Goal: Use online tool/utility: Utilize a website feature to perform a specific function

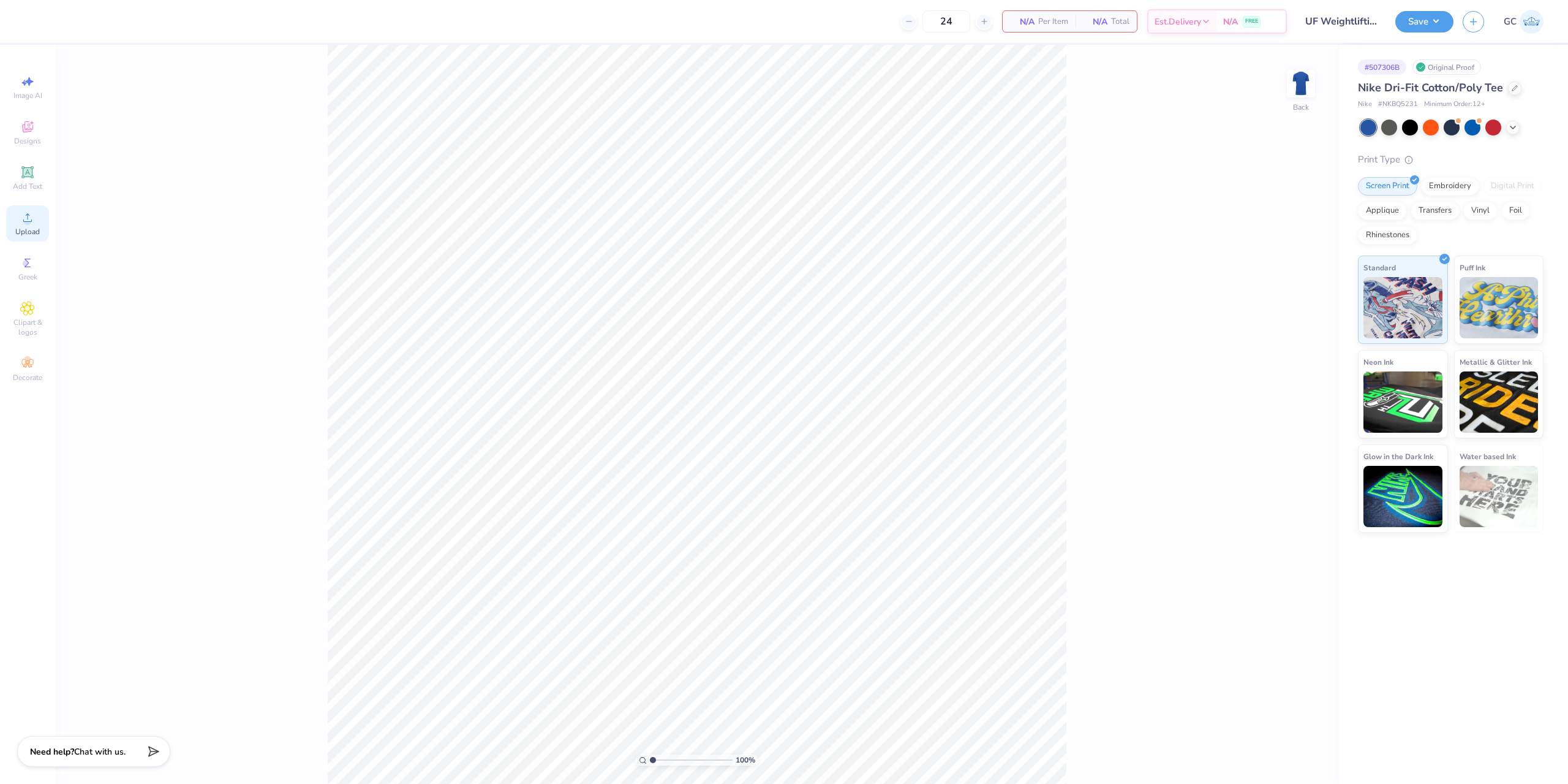
click at [20, 220] on icon at bounding box center [27, 217] width 15 height 15
drag, startPoint x: 1295, startPoint y: 358, endPoint x: 1286, endPoint y: 358, distance: 9.0
click at [1279, 358] on input "12.96" at bounding box center [1293, 358] width 44 height 17
drag, startPoint x: 1303, startPoint y: 358, endPoint x: 1291, endPoint y: 358, distance: 12.0
click at [1281, 357] on input "12.96" at bounding box center [1293, 358] width 44 height 17
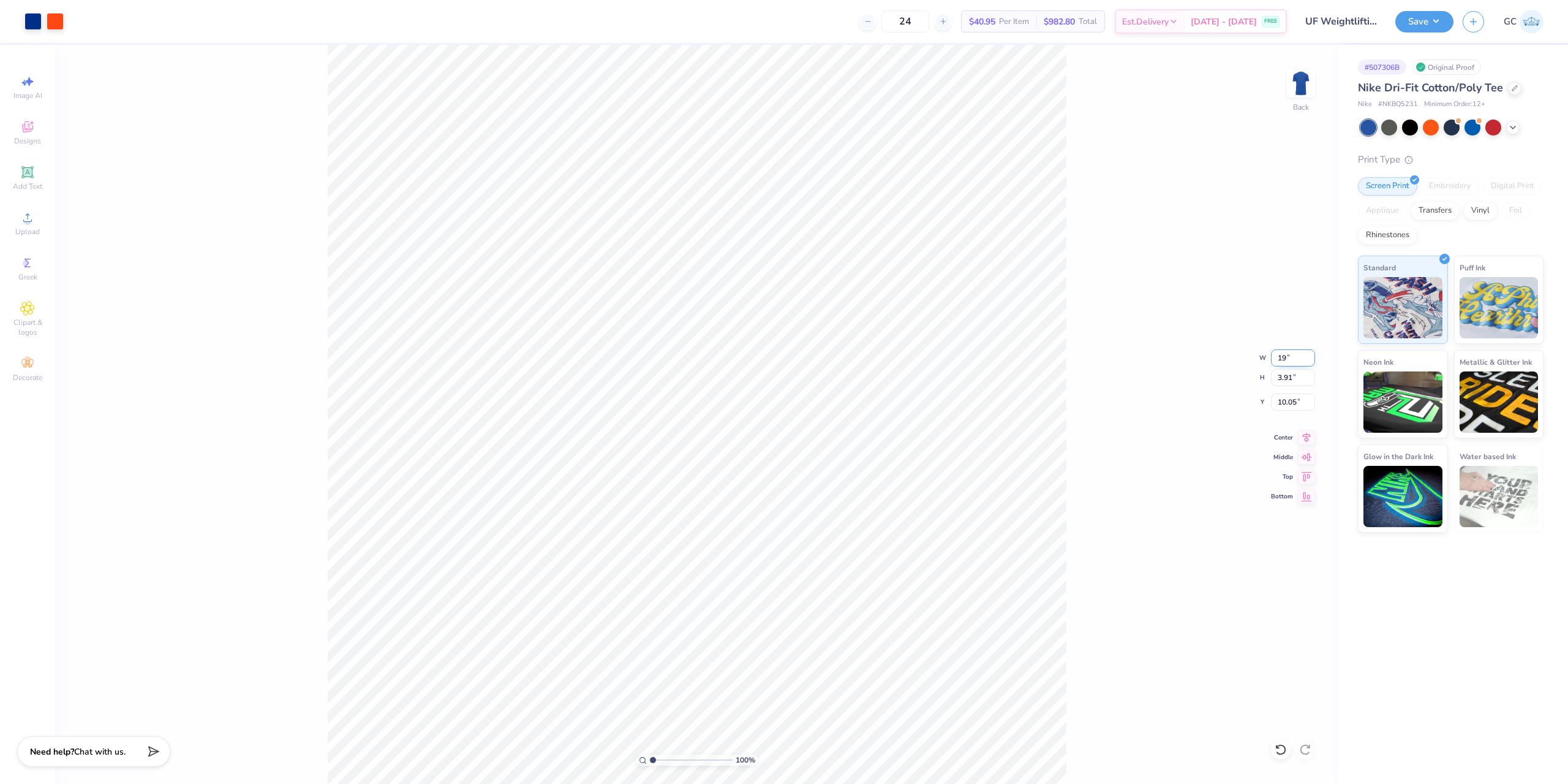
type input "13.02"
type input "3.92"
type input "10.04"
type input "9.00"
type input "2.71"
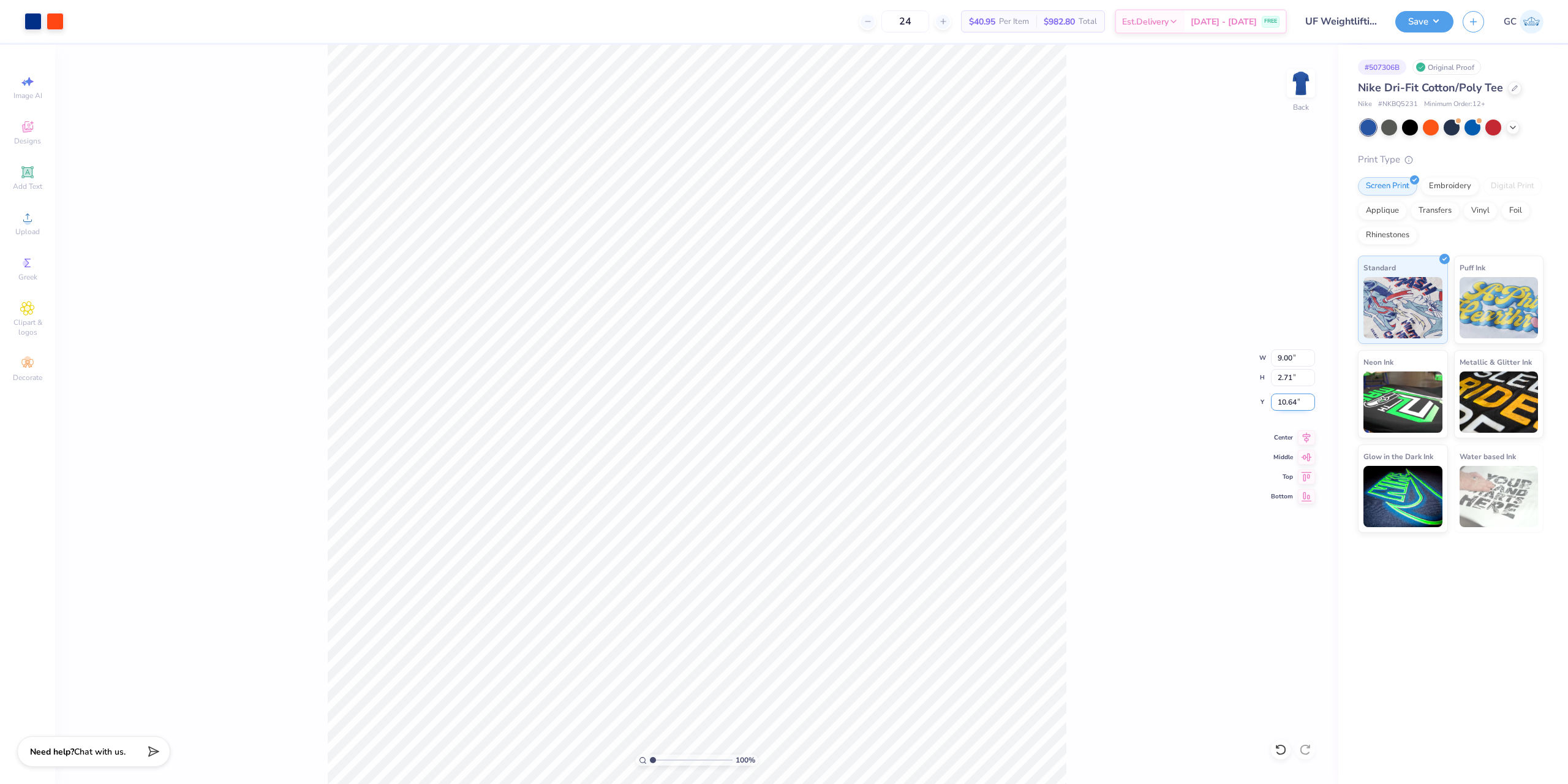
drag, startPoint x: 1297, startPoint y: 405, endPoint x: 1275, endPoint y: 405, distance: 22.0
click at [1275, 405] on input "10.64" at bounding box center [1293, 402] width 44 height 17
type input "3.00"
click at [1304, 430] on icon at bounding box center [1306, 436] width 17 height 15
click at [1067, 351] on div "100 % Back W 9.00 9.00 " H 2.71 2.71 " Y 3.00 3.00 " Center Middle Top Bottom" at bounding box center [696, 414] width 1283 height 739
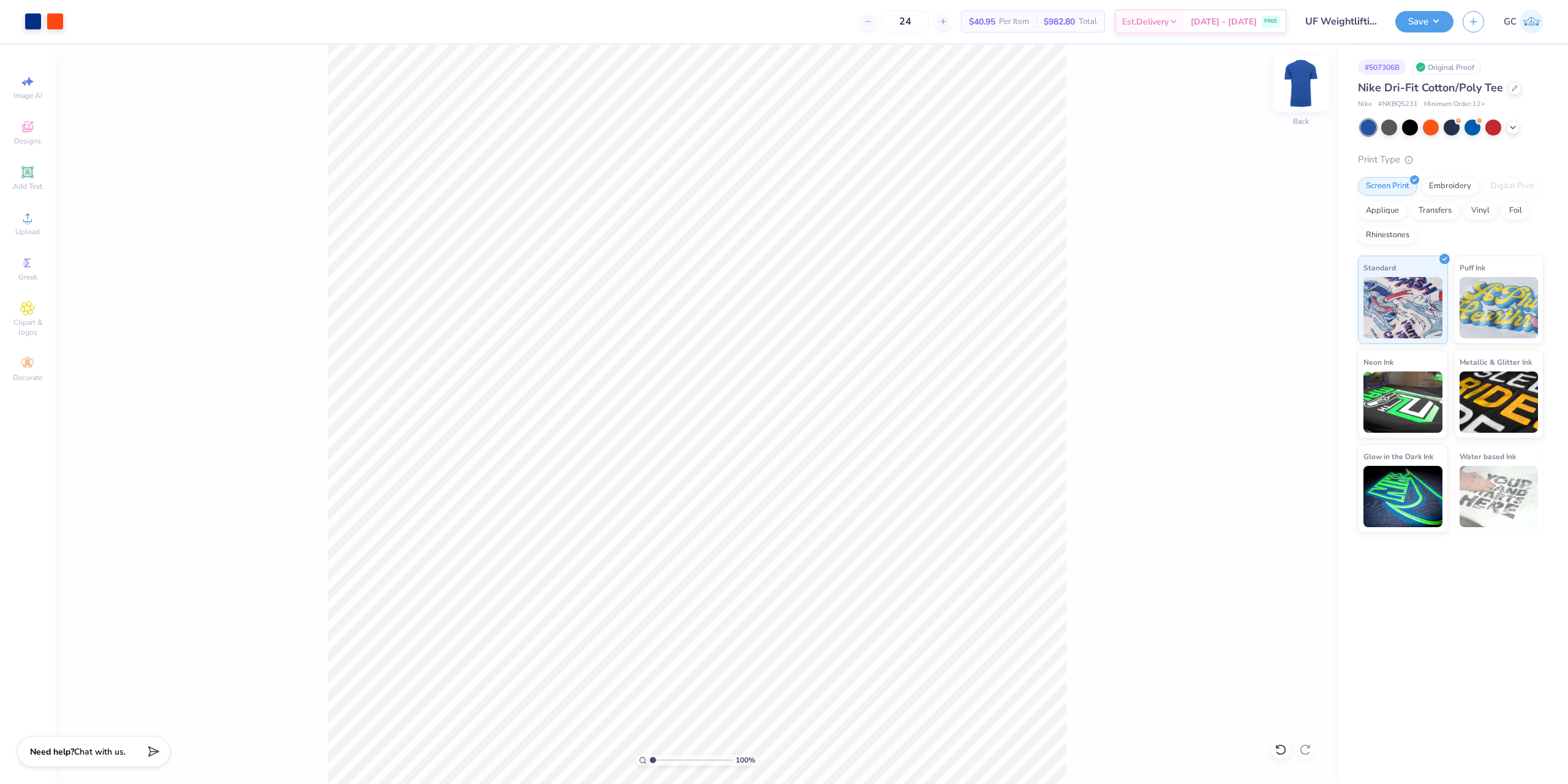
click at [1297, 77] on img at bounding box center [1301, 83] width 49 height 49
click at [28, 222] on circle at bounding box center [26, 221] width 6 height 6
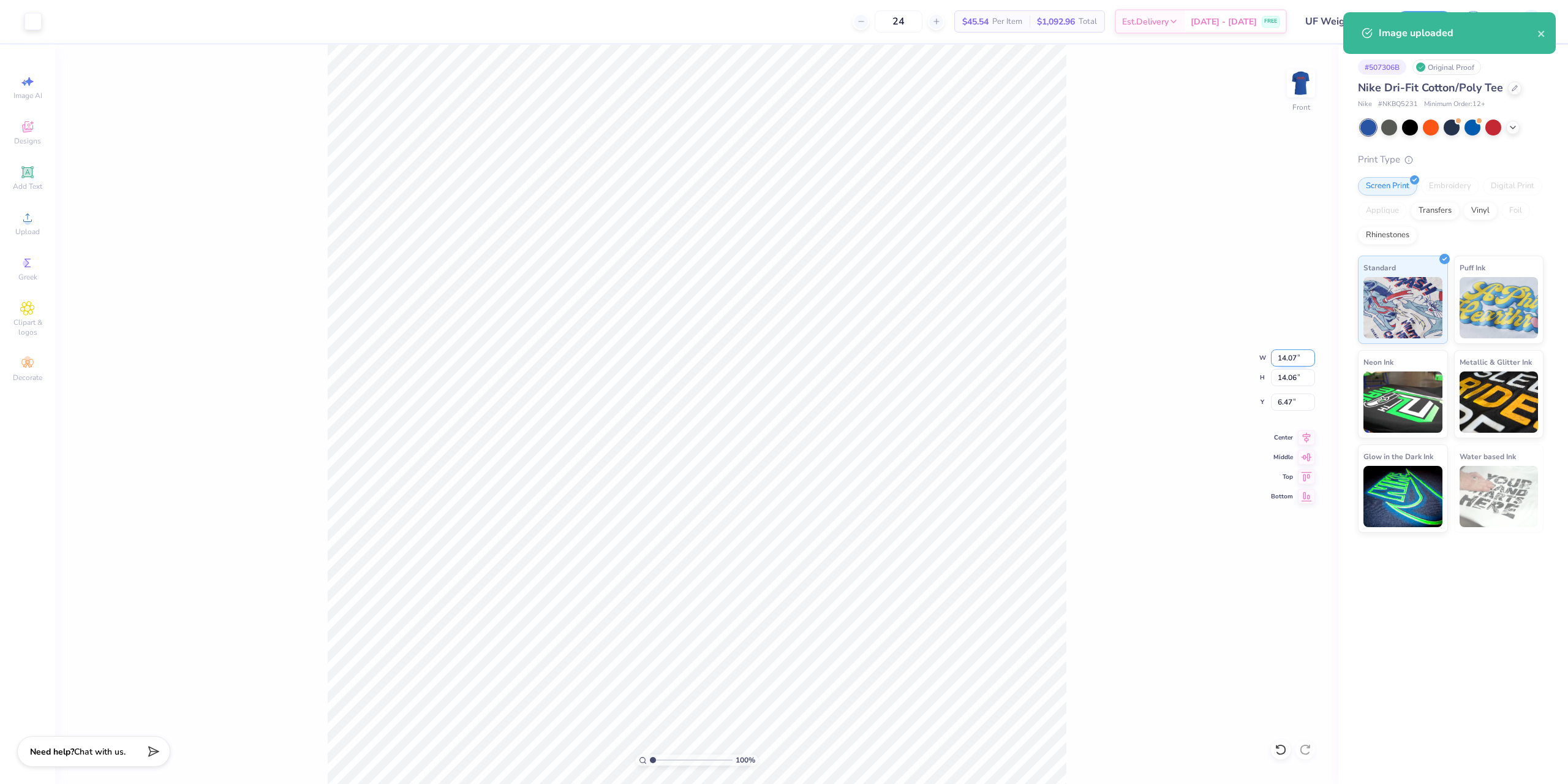
drag, startPoint x: 1277, startPoint y: 357, endPoint x: 1298, endPoint y: 357, distance: 21.0
click at [1298, 357] on input "14.07" at bounding box center [1293, 358] width 44 height 17
type input "3.00"
drag, startPoint x: 1278, startPoint y: 403, endPoint x: 1295, endPoint y: 403, distance: 17.0
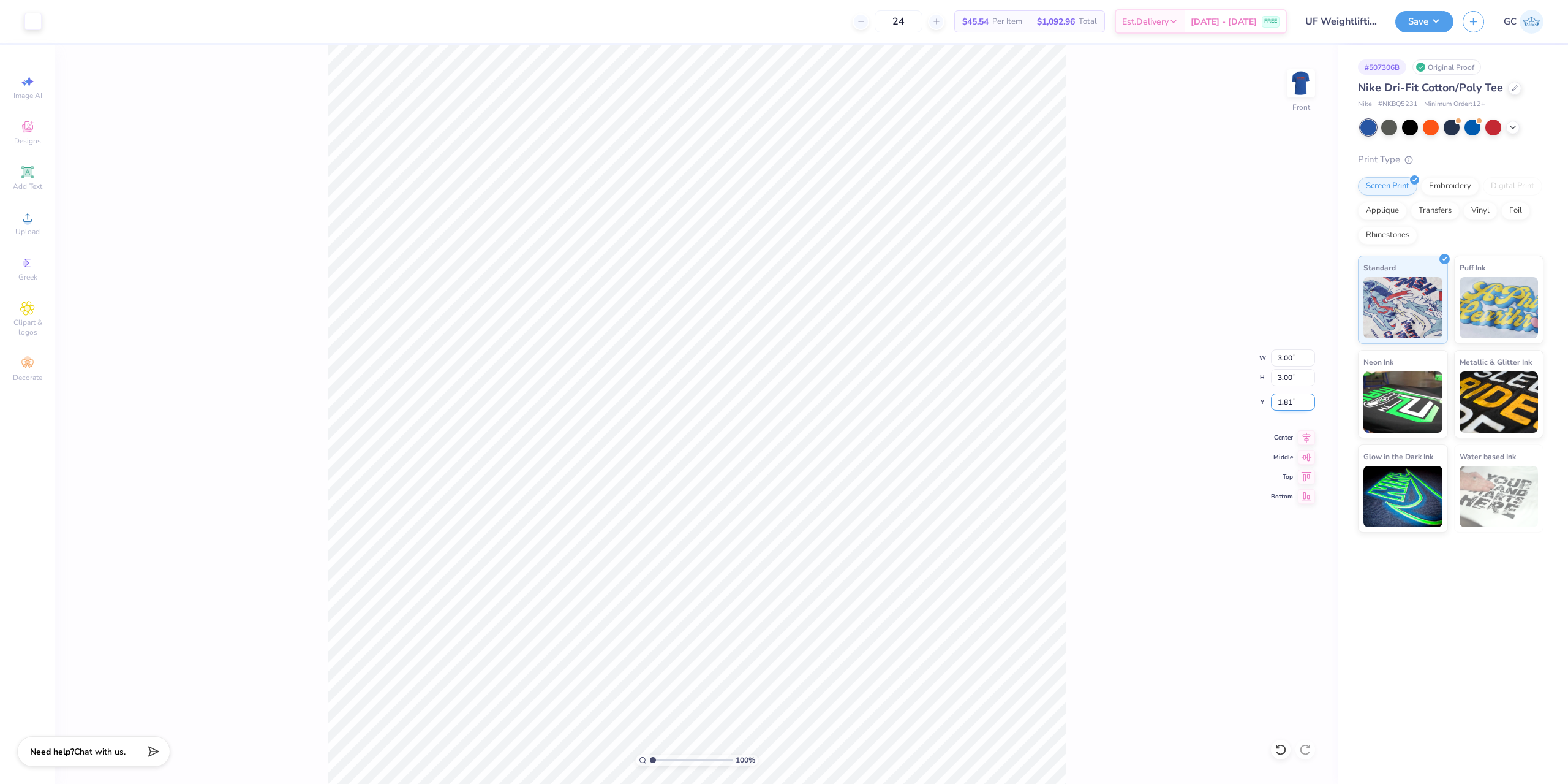
click at [1295, 403] on input "1.81" at bounding box center [1293, 402] width 44 height 17
type input "1.50"
click at [1301, 438] on icon at bounding box center [1306, 436] width 17 height 15
click at [1283, 351] on input "3.00" at bounding box center [1293, 358] width 44 height 17
type input "2.50"
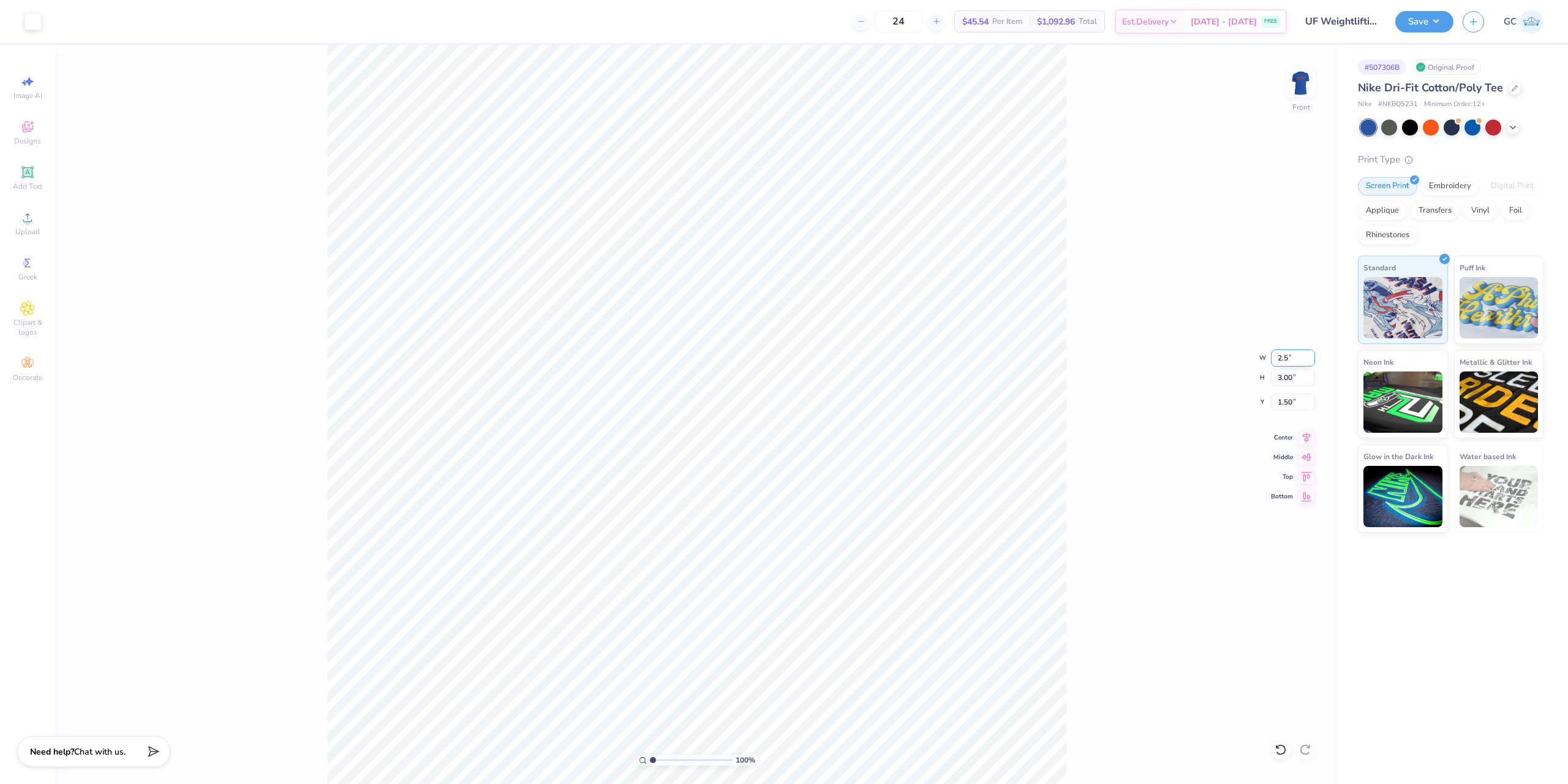
type input "2.50"
type input "1.75"
drag, startPoint x: 1294, startPoint y: 403, endPoint x: 1258, endPoint y: 403, distance: 36.0
click at [1258, 403] on div "100 % Front W 2.50 2.50 " H 2.50 2.50 " Y 1.75 1.75 " Center Middle Top Bottom" at bounding box center [696, 414] width 1283 height 739
drag, startPoint x: 1301, startPoint y: 404, endPoint x: 1279, endPoint y: 404, distance: 22.0
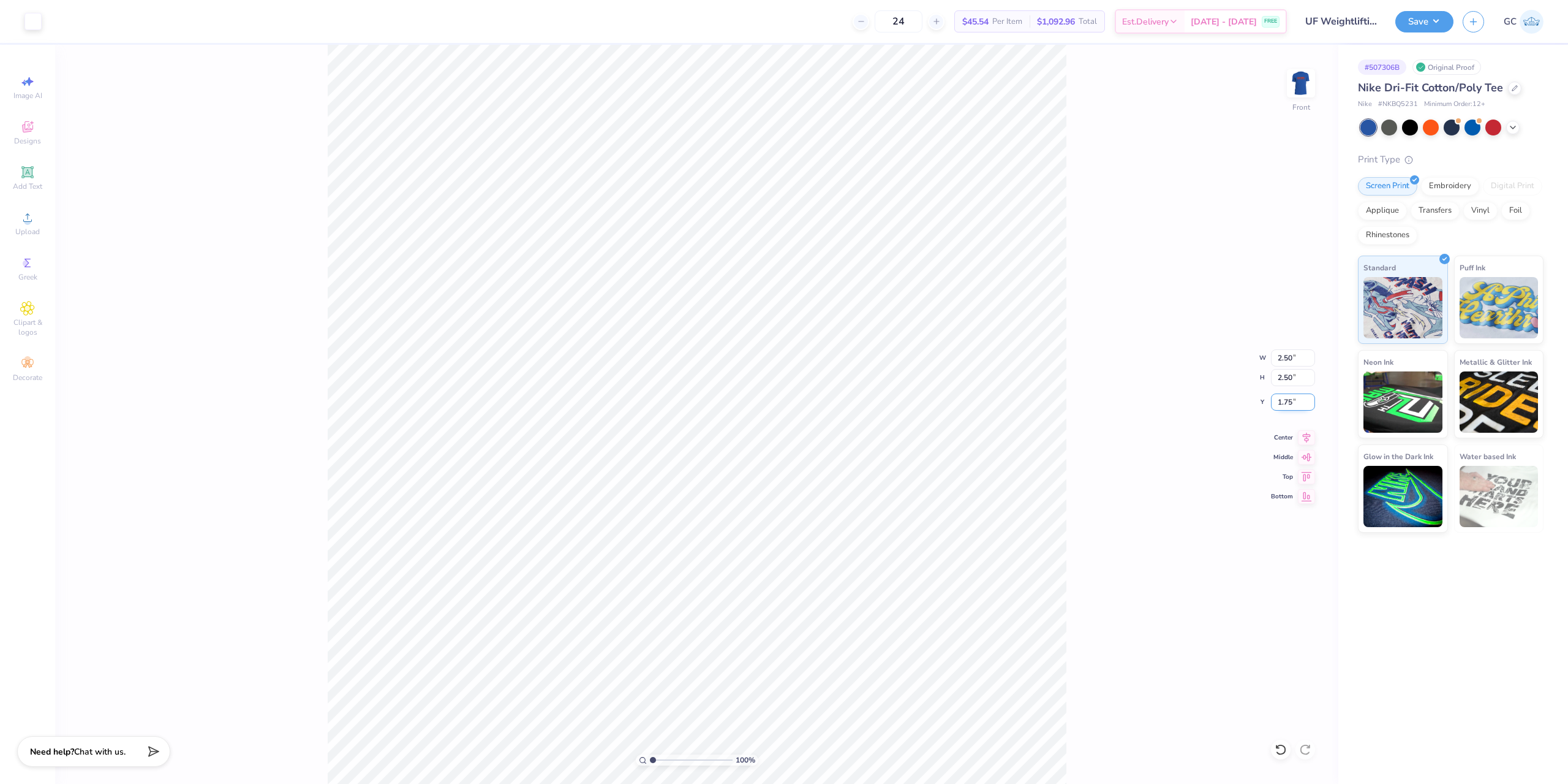
click at [1279, 404] on input "1.75" at bounding box center [1293, 402] width 44 height 17
type input "1.50"
click at [1303, 440] on icon at bounding box center [1306, 436] width 17 height 15
drag, startPoint x: 1327, startPoint y: 88, endPoint x: 1301, endPoint y: 87, distance: 26.0
click at [1323, 88] on div "100 % Front" at bounding box center [696, 414] width 1283 height 739
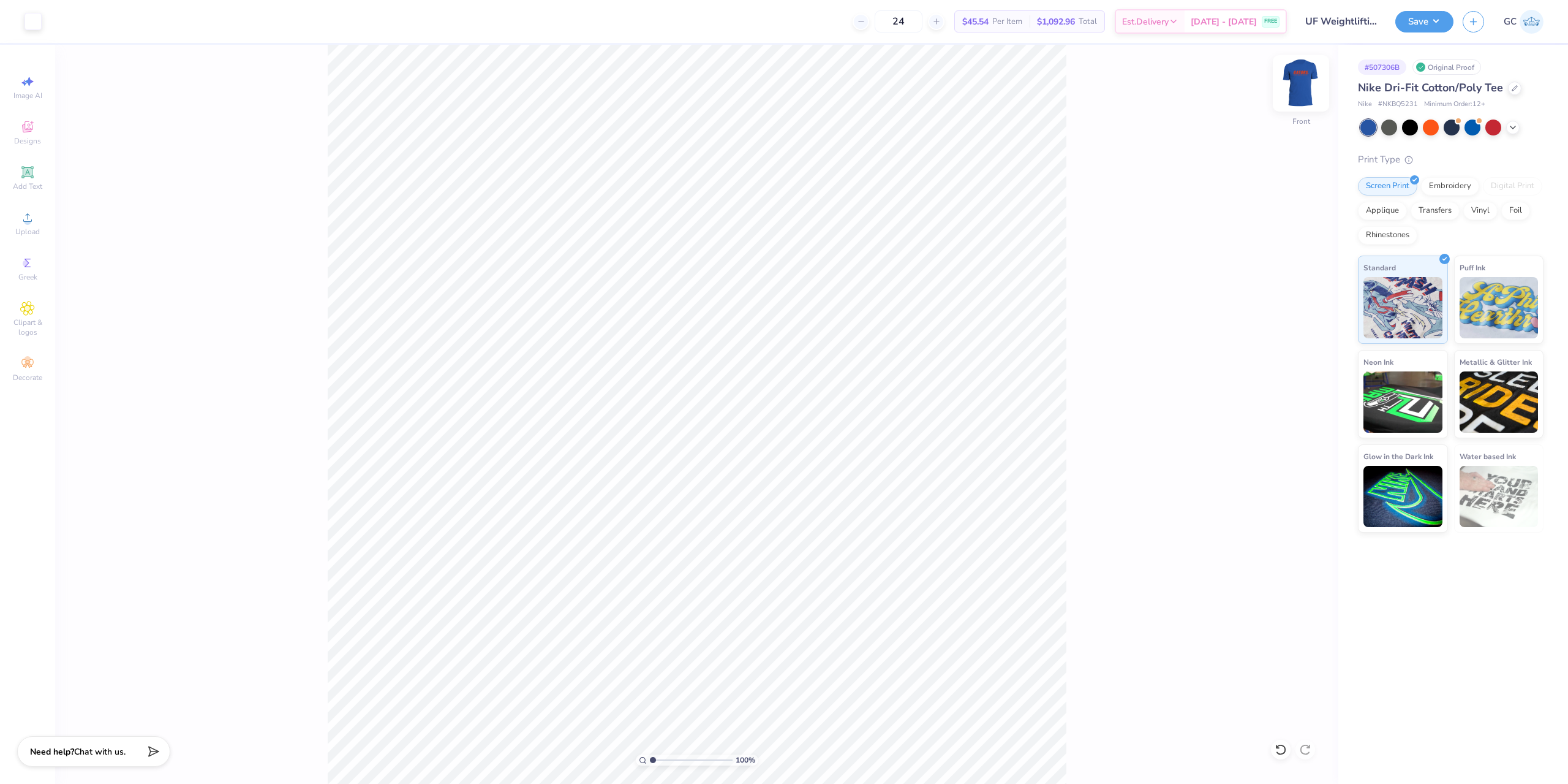
click at [1298, 84] on img at bounding box center [1301, 83] width 49 height 49
click at [1436, 34] on div "Save GC" at bounding box center [1481, 21] width 173 height 43
drag, startPoint x: 1439, startPoint y: 35, endPoint x: 1436, endPoint y: 42, distance: 7.6
click at [1439, 34] on div "Save GC" at bounding box center [1481, 21] width 173 height 43
click at [1435, 11] on button "Save" at bounding box center [1424, 20] width 58 height 21
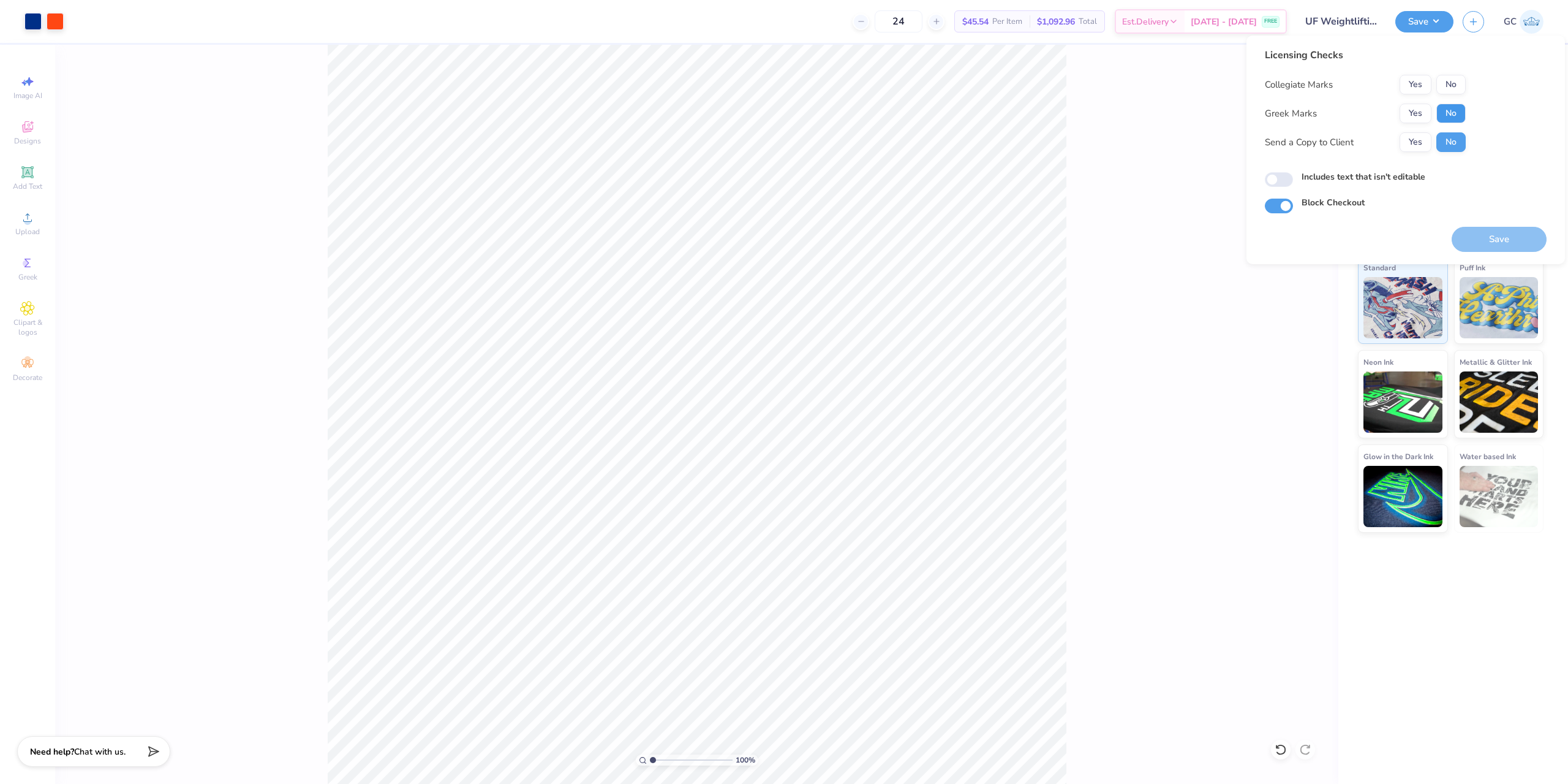
click at [1446, 109] on button "No" at bounding box center [1451, 113] width 29 height 19
click at [1413, 75] on button "Yes" at bounding box center [1415, 84] width 32 height 19
click at [1510, 240] on button "Save" at bounding box center [1499, 239] width 95 height 25
